Goal: Navigation & Orientation: Find specific page/section

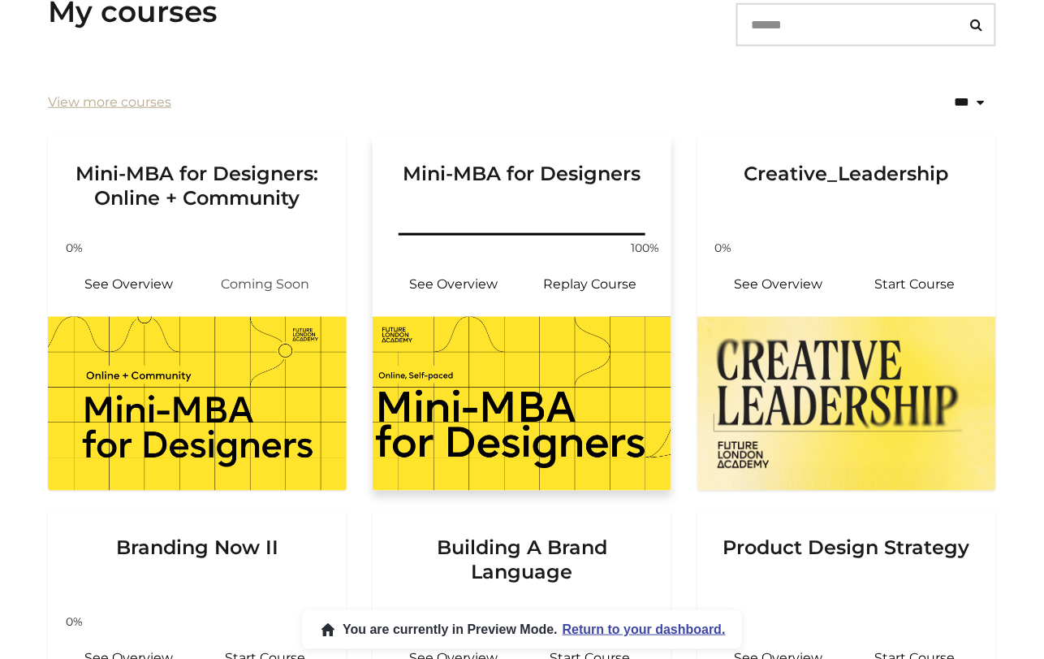
scroll to position [313, 0]
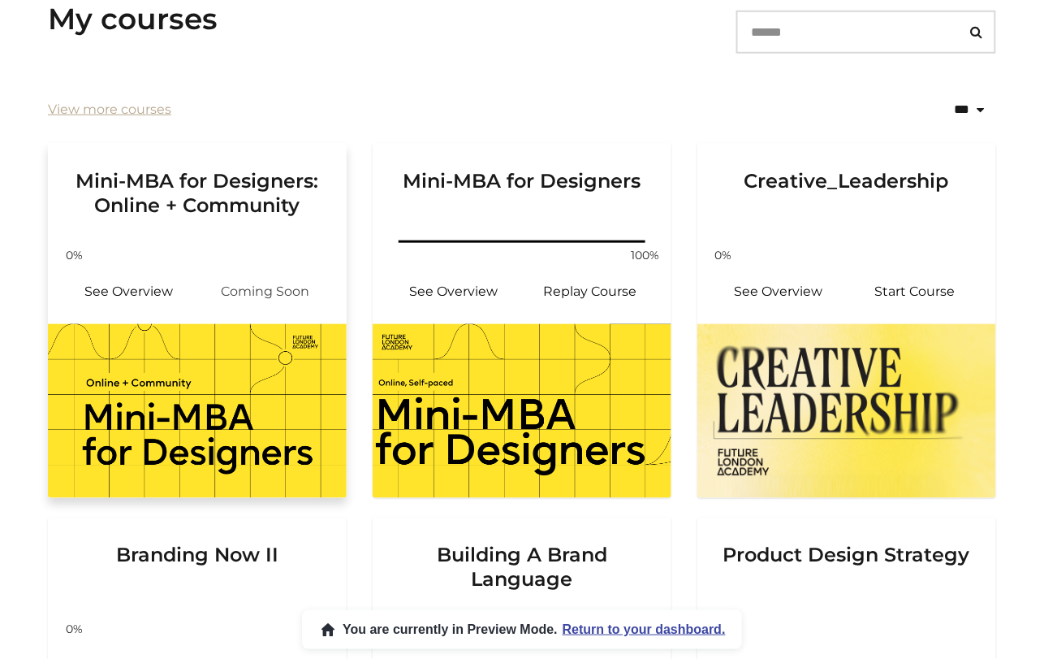
click at [334, 190] on div "Mini-MBA for Designers: Online + Community" at bounding box center [197, 190] width 299 height 94
click at [234, 191] on h3 "Mini-MBA for Designers: Online + Community" at bounding box center [197, 180] width 260 height 75
click at [106, 286] on link "See Overview" at bounding box center [129, 291] width 136 height 39
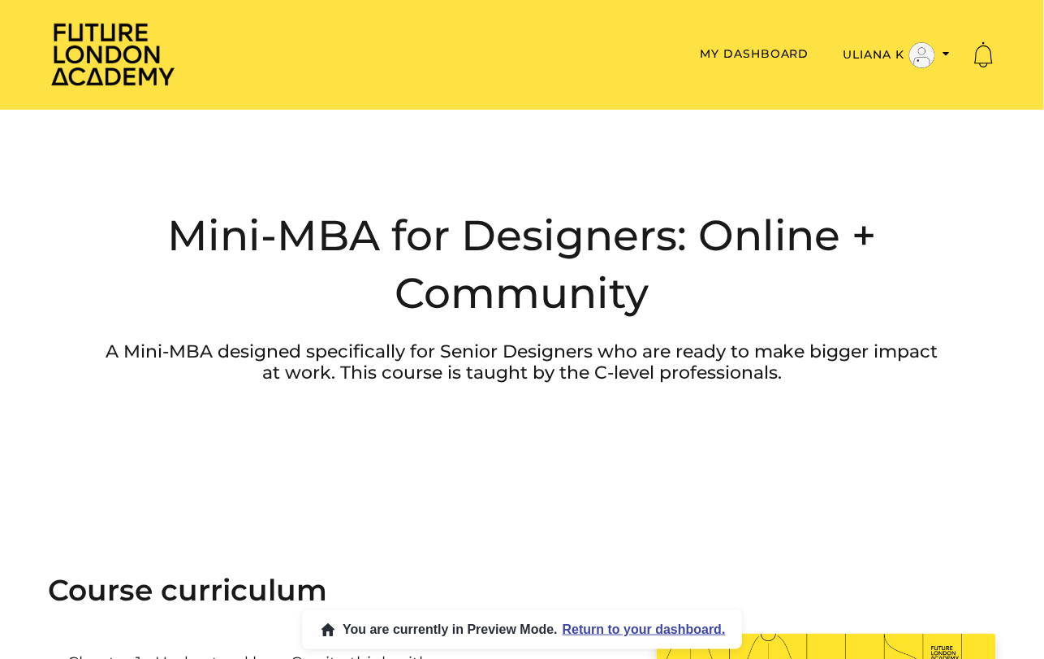
click at [785, 36] on div "Future London Academy Toggle menu Menu My Dashboard Uliana K Admin My Dashboard…" at bounding box center [522, 55] width 949 height 68
click at [785, 40] on div "Future London Academy Toggle menu Menu My Dashboard Uliana K Admin My Dashboard…" at bounding box center [522, 55] width 949 height 68
click at [781, 47] on link "My Dashboard" at bounding box center [755, 53] width 110 height 15
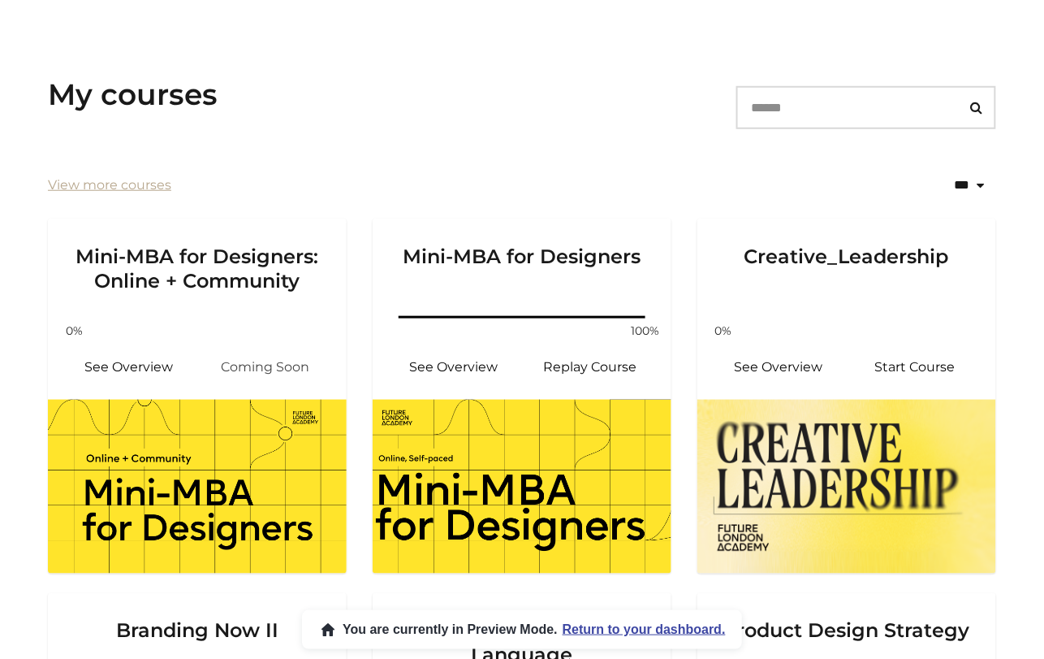
scroll to position [287, 0]
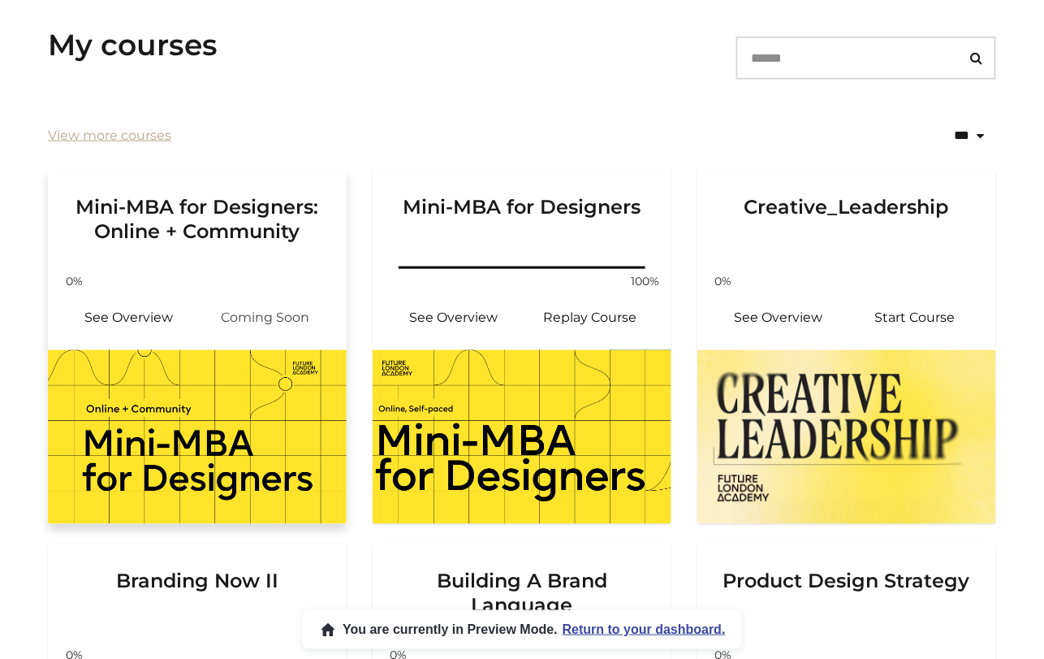
click at [116, 190] on h3 "Mini-MBA for Designers: Online + Community" at bounding box center [197, 206] width 260 height 75
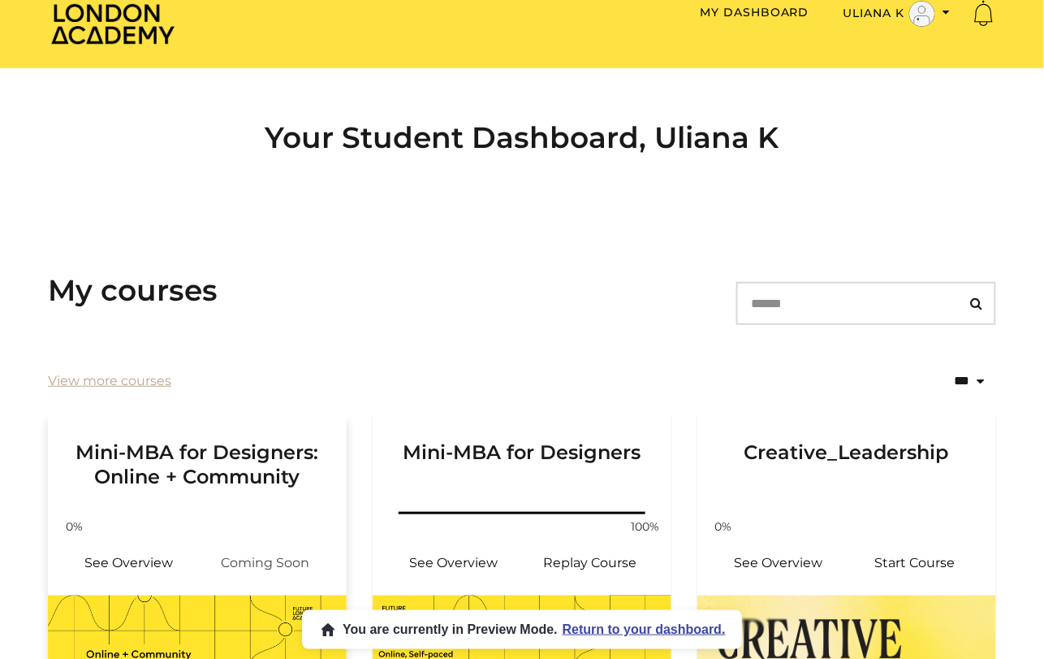
scroll to position [0, 0]
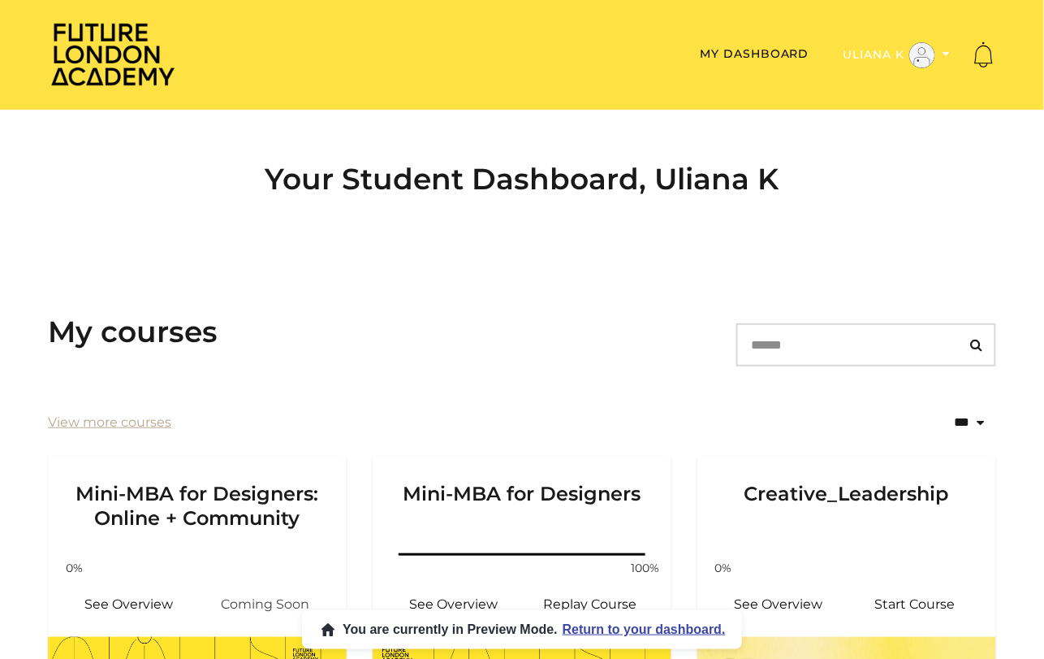
click at [891, 54] on button "Uliana K" at bounding box center [897, 55] width 117 height 28
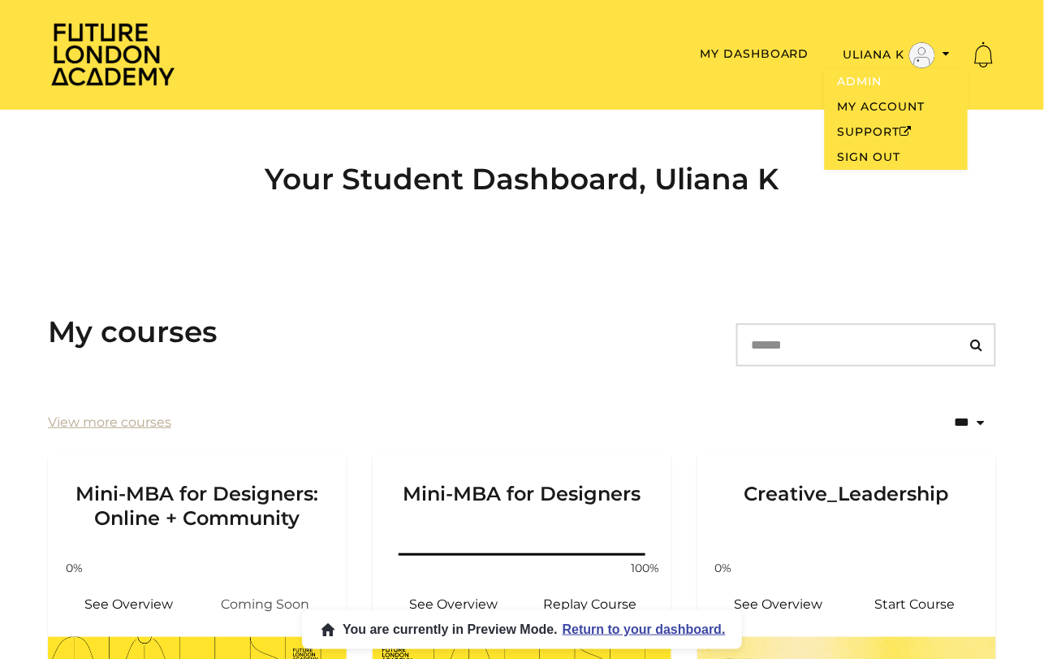
click at [860, 77] on link "Admin" at bounding box center [896, 81] width 143 height 25
